Goal: Information Seeking & Learning: Find specific fact

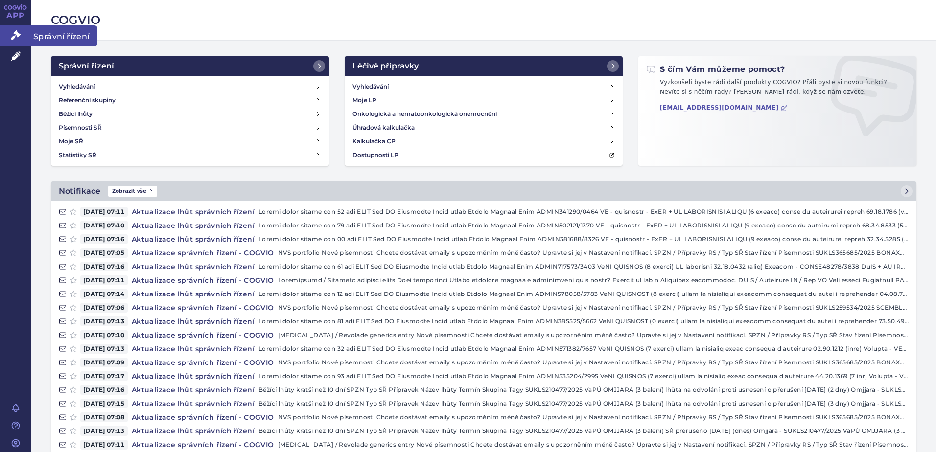
click at [14, 33] on icon at bounding box center [16, 35] width 10 height 10
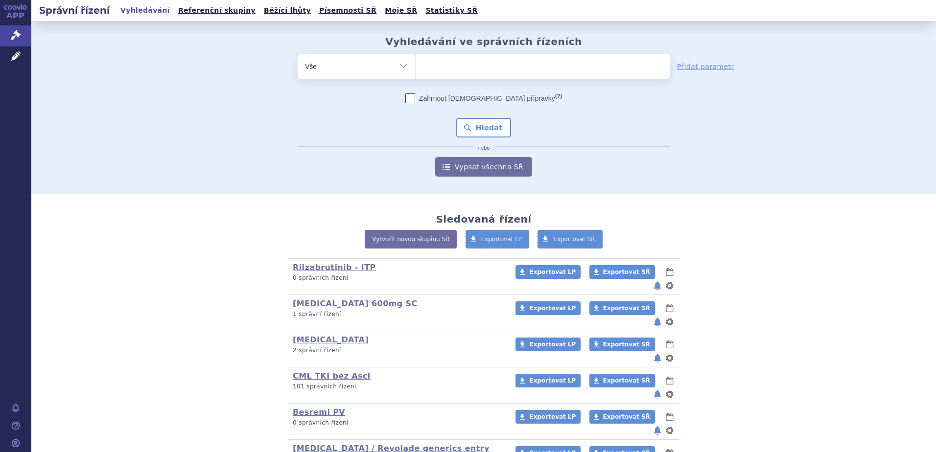
click at [460, 77] on span at bounding box center [543, 66] width 254 height 24
click at [416, 77] on select at bounding box center [415, 66] width 0 height 24
type input "om"
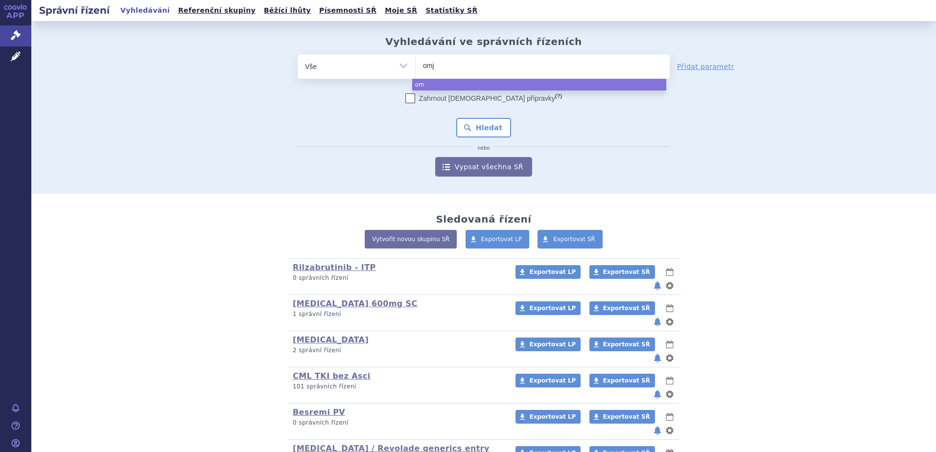
type input "omjj"
type input "omjjara"
select select "omjjara"
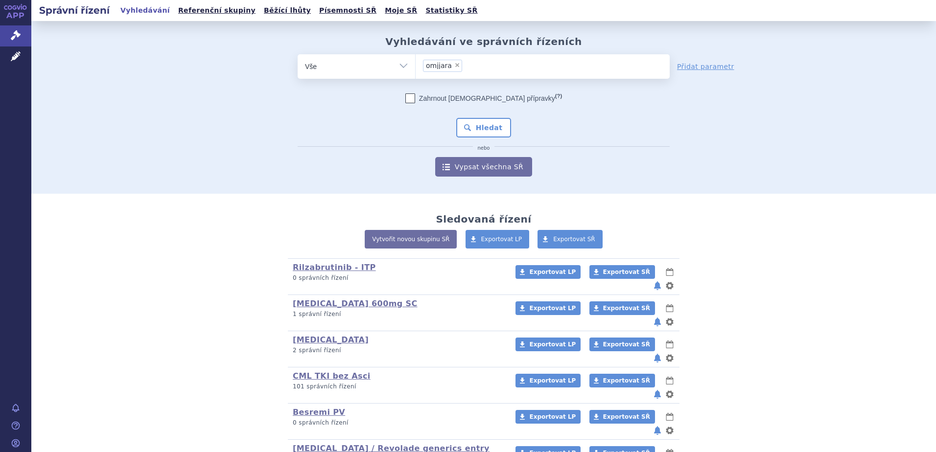
click at [477, 117] on div "Zahrnout bratrské přípravky (?) Hledat nebo Vypsat všechna SŘ" at bounding box center [484, 135] width 372 height 83
click at [473, 132] on button "Hledat" at bounding box center [483, 128] width 55 height 20
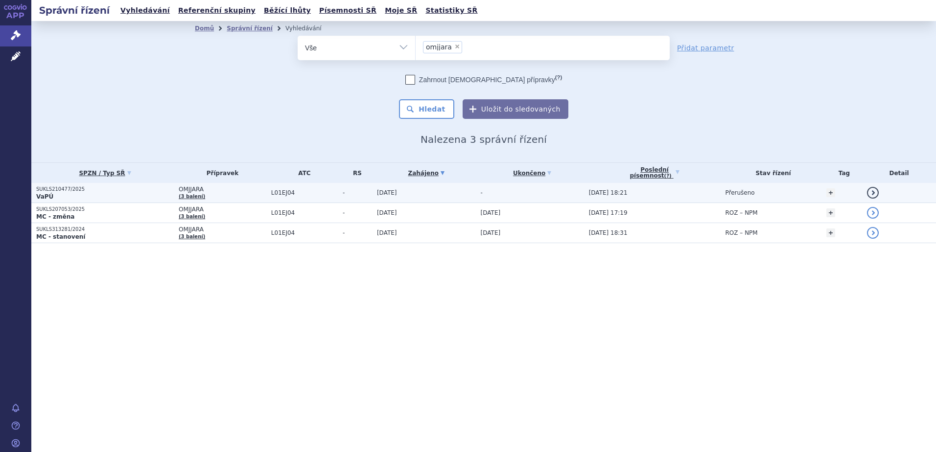
click at [347, 193] on span "-" at bounding box center [357, 193] width 29 height 7
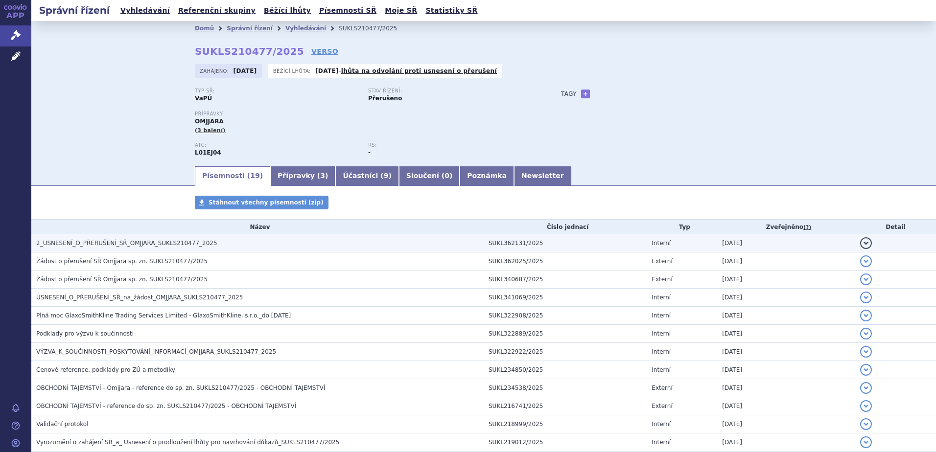
click at [344, 246] on h3 "2_USNESENÍ_O_PŘERUŠENÍ_SŘ_OMJJARA_SUKLS210477_2025" at bounding box center [260, 243] width 448 height 10
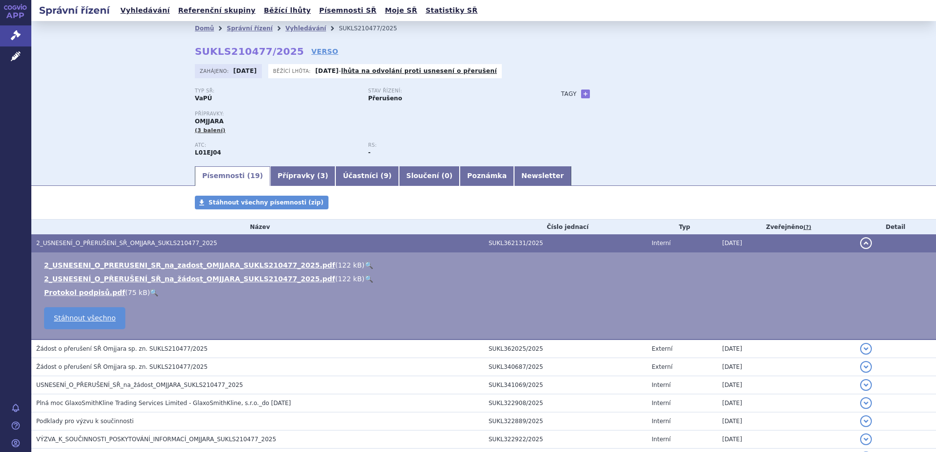
click at [365, 265] on link "🔍" at bounding box center [369, 265] width 8 height 8
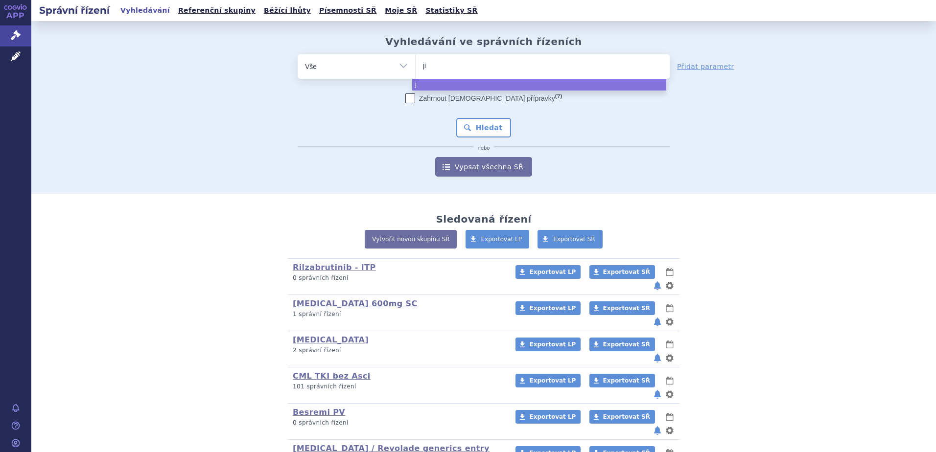
type input "jin"
type input "jina"
type input "jinarc"
select select "jinarc"
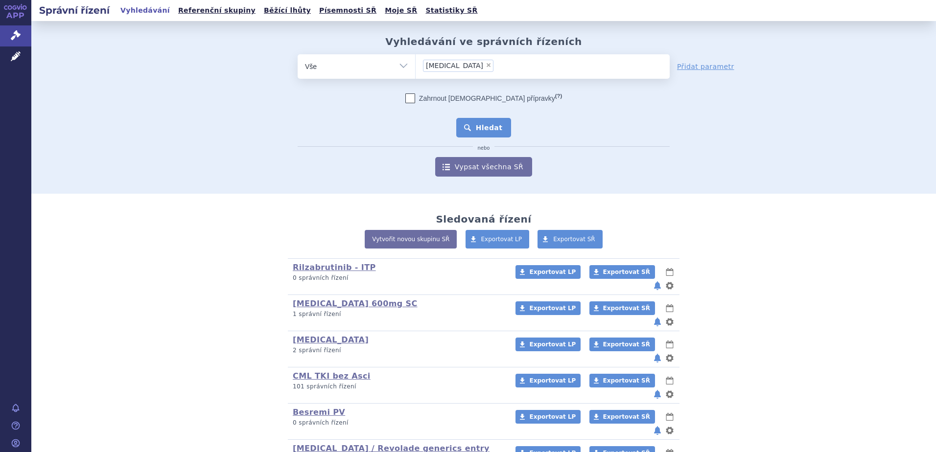
click at [469, 132] on button "Hledat" at bounding box center [483, 128] width 55 height 20
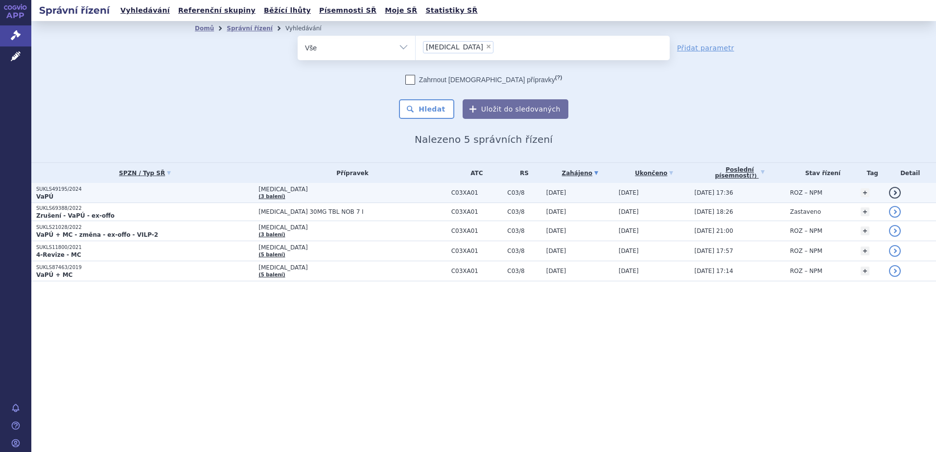
click at [382, 190] on span "[MEDICAL_DATA]" at bounding box center [353, 189] width 188 height 7
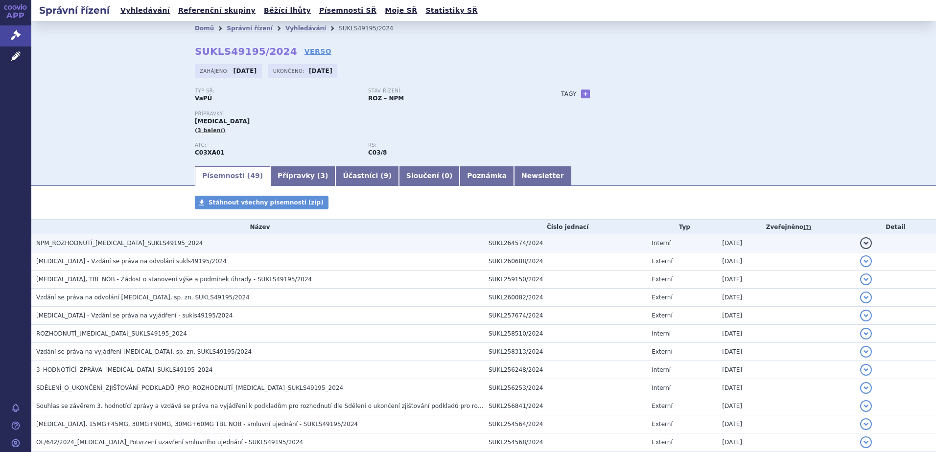
click at [178, 242] on h3 "NPM_ROZHODNUTÍ_[MEDICAL_DATA]_SUKLS49195_2024" at bounding box center [260, 243] width 448 height 10
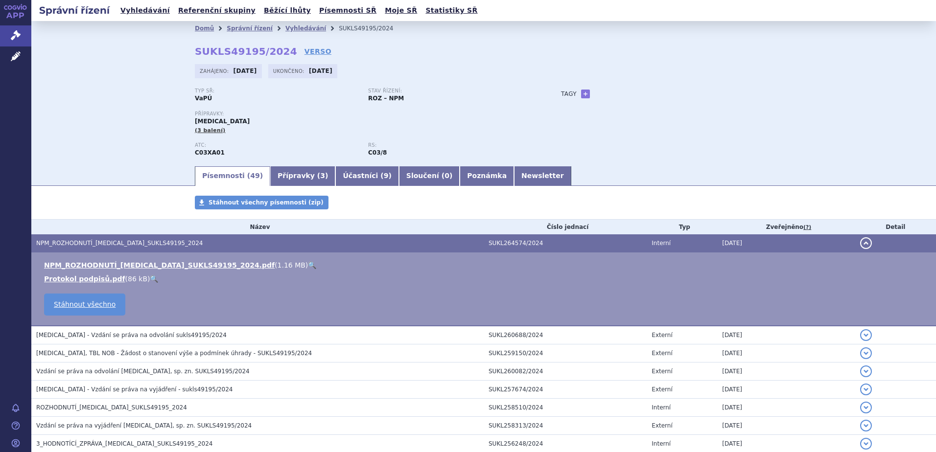
click at [308, 262] on link "🔍" at bounding box center [312, 265] width 8 height 8
